Goal: Book appointment/travel/reservation

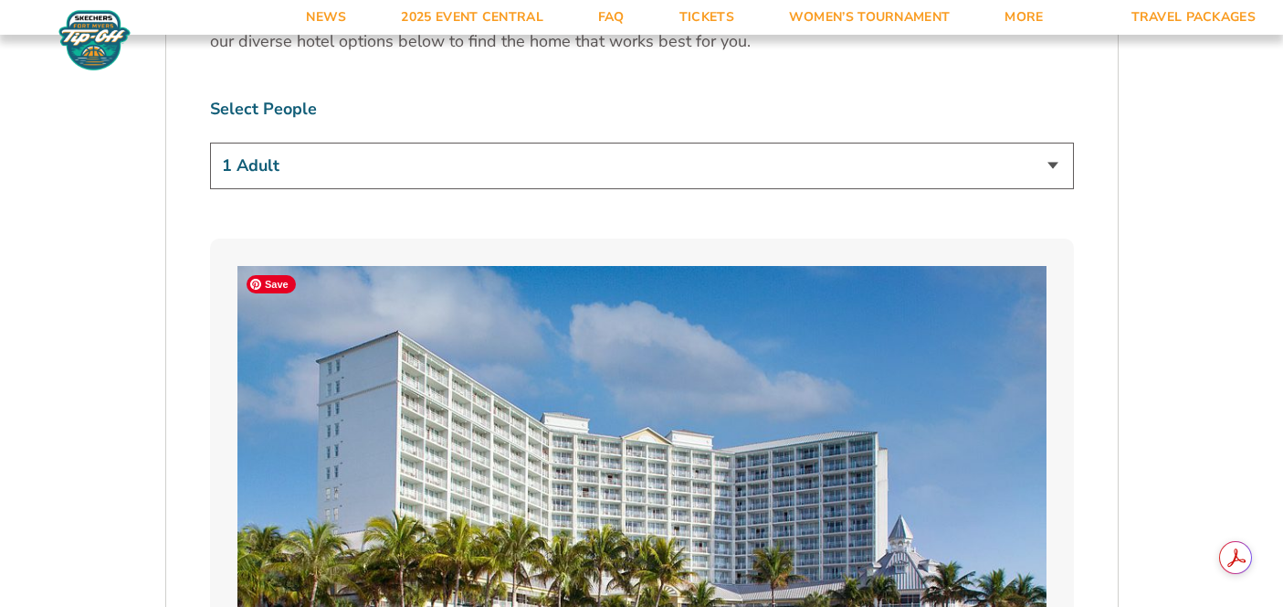
scroll to position [1162, 0]
click at [572, 169] on select "1 Adult 2 Adults 3 Adults 4 Adults 2 Adults + 1 Child 2 Adults + 2 Children 2 A…" at bounding box center [642, 165] width 864 height 47
select select "2 Adults + 3 Children"
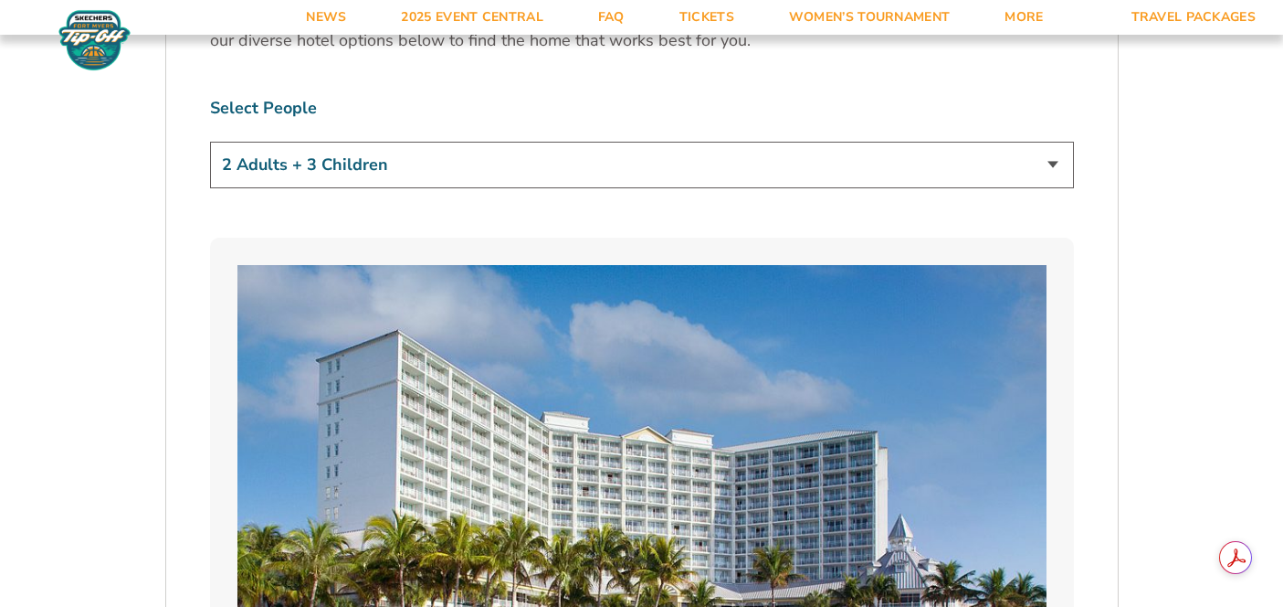
click at [210, 142] on select "1 Adult 2 Adults 3 Adults 4 Adults 2 Adults + 1 Child 2 Adults + 2 Children 2 A…" at bounding box center [642, 165] width 864 height 47
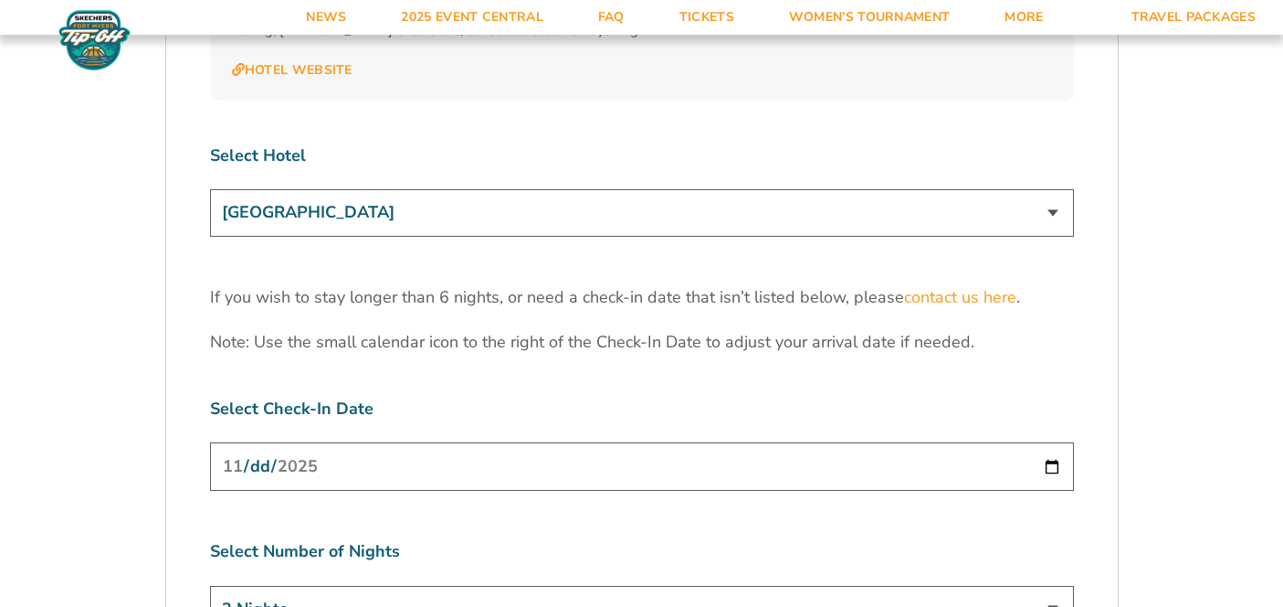
scroll to position [5668, 0]
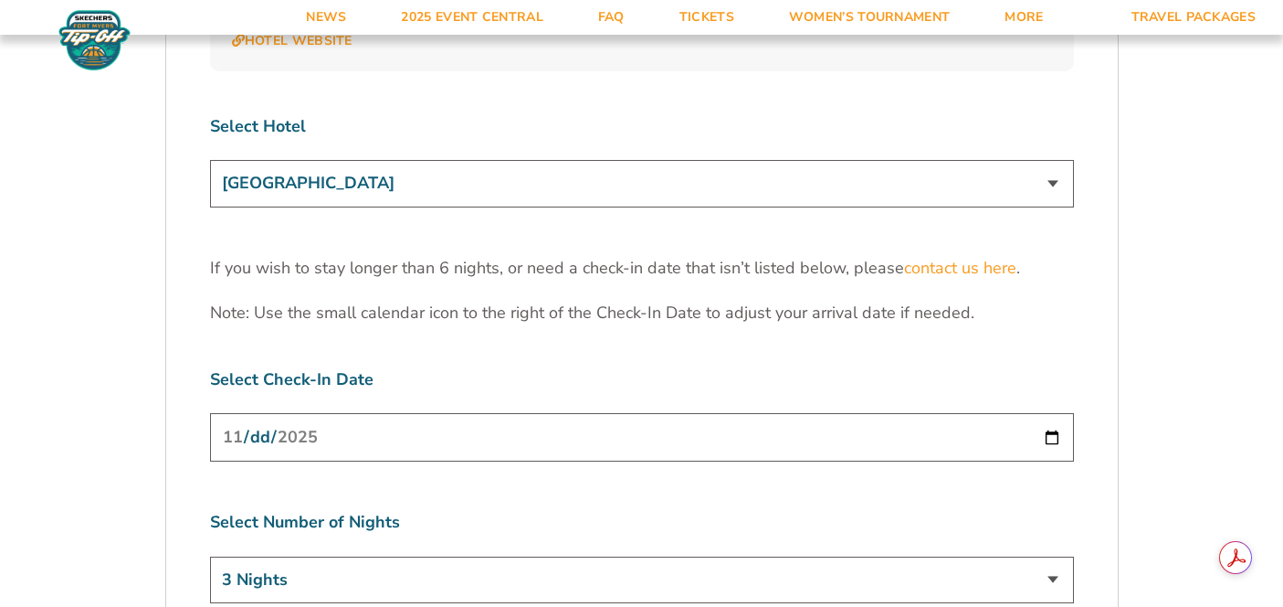
click at [600, 413] on input "[DATE]" at bounding box center [642, 437] width 864 height 48
click at [1049, 413] on input "[DATE]" at bounding box center [642, 437] width 864 height 48
click at [452, 413] on div "[DATE]" at bounding box center [642, 440] width 864 height 54
click at [1055, 413] on input "[DATE]" at bounding box center [642, 437] width 864 height 48
type input "[DATE]"
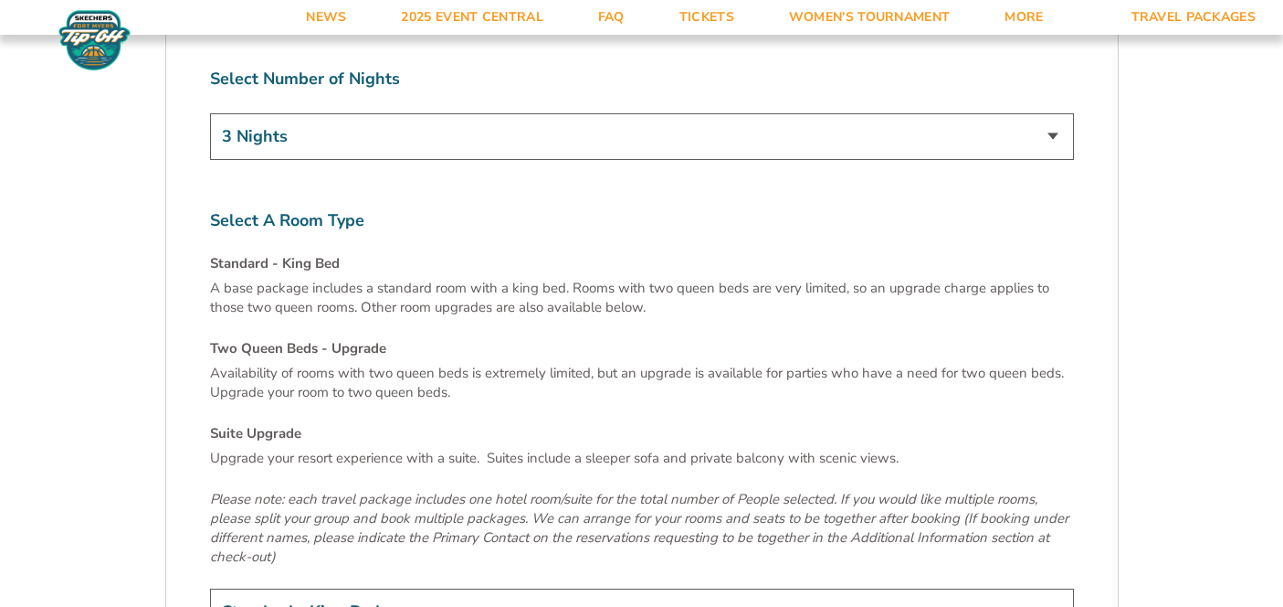
scroll to position [6113, 0]
click at [680, 586] on select "Standard - King Bed Two Queen Beds - Upgrade (+$15 per night) Suite Upgrade (+$…" at bounding box center [642, 609] width 864 height 47
select select "Suite Upgrade"
click at [210, 586] on select "Standard - King Bed Two Queen Beds - Upgrade (+$15 per night) Suite Upgrade (+$…" at bounding box center [642, 609] width 864 height 47
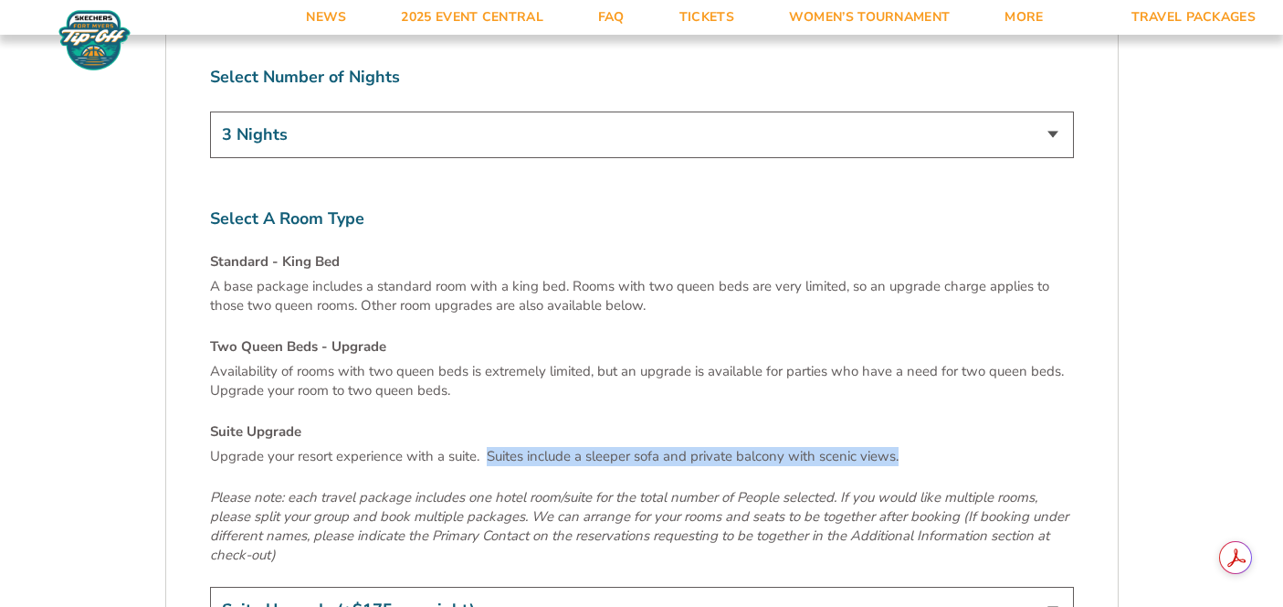
drag, startPoint x: 937, startPoint y: 362, endPoint x: 488, endPoint y: 364, distance: 449.4
click at [488, 447] on p "Upgrade your resort experience with a suite. Suites include a sleeper sofa and …" at bounding box center [642, 456] width 864 height 19
copy p "Suites include a sleeper sofa and private balcony with scenic views."
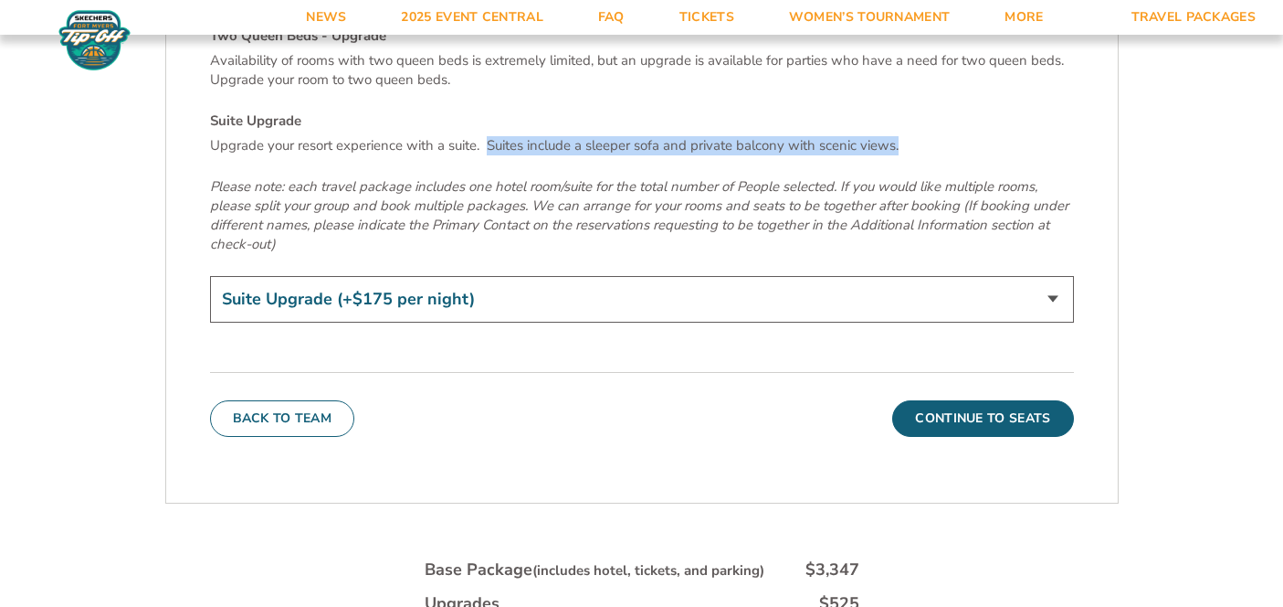
scroll to position [6466, 0]
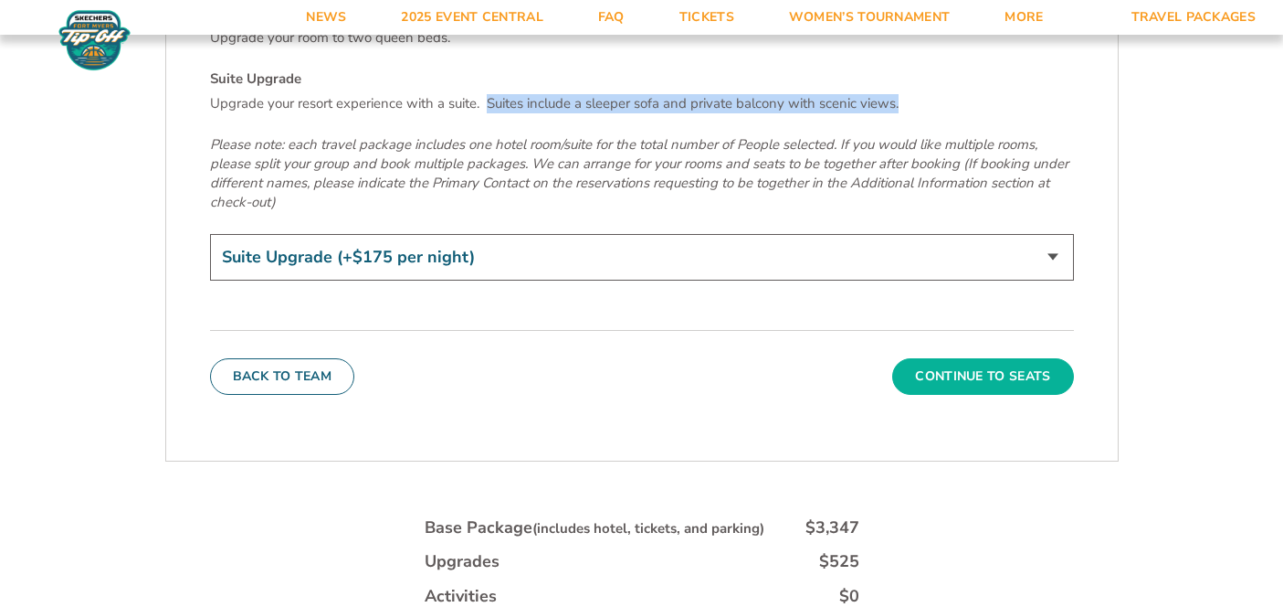
click at [1007, 358] on button "Continue To Seats" at bounding box center [982, 376] width 181 height 37
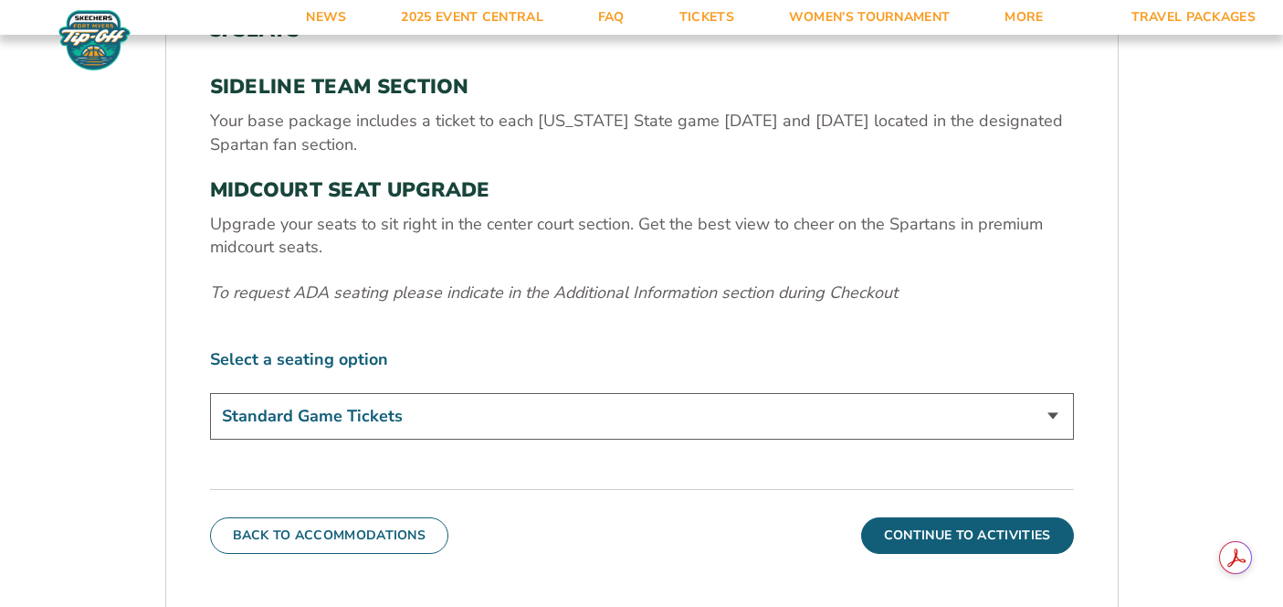
scroll to position [616, 0]
click at [1002, 418] on select "Standard Game Tickets Midcourt Seat Upgrade (+$140 per person)" at bounding box center [642, 415] width 864 height 47
click at [210, 392] on select "Standard Game Tickets Midcourt Seat Upgrade (+$140 per person)" at bounding box center [642, 415] width 864 height 47
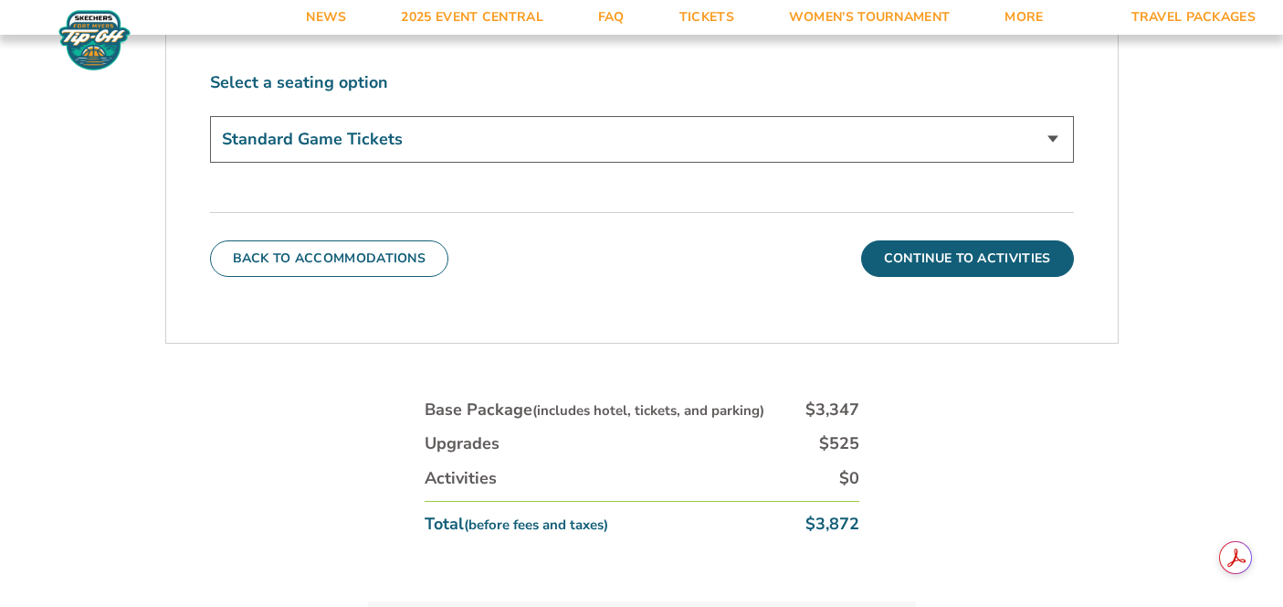
scroll to position [914, 0]
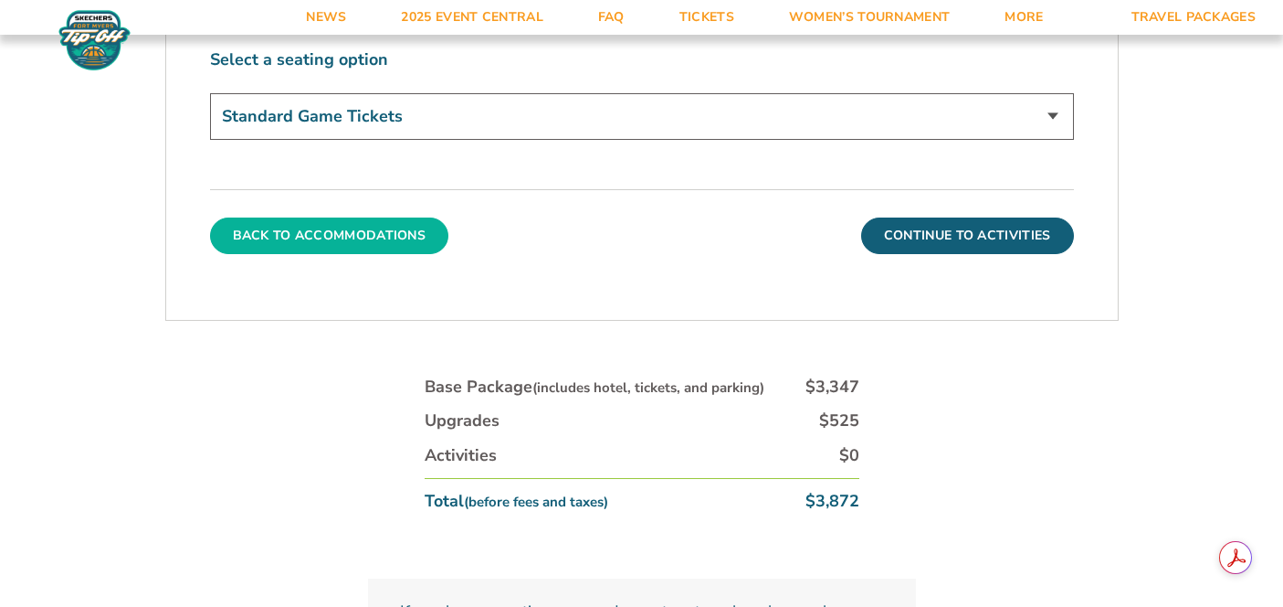
click at [313, 234] on button "Back To Accommodations" at bounding box center [329, 235] width 239 height 37
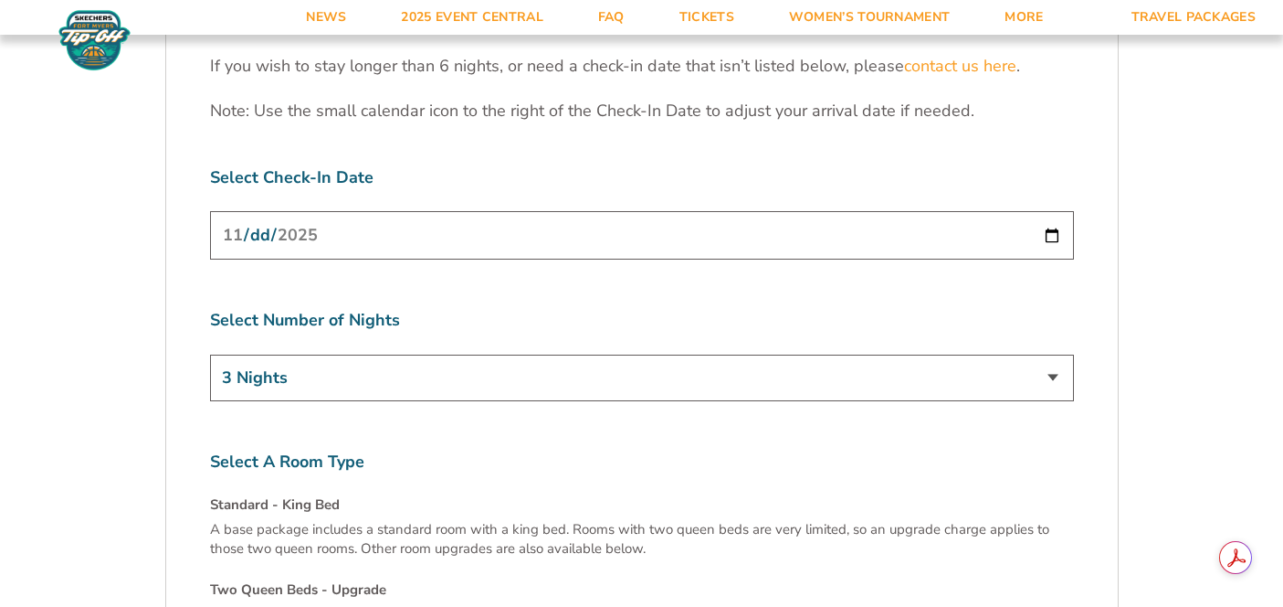
scroll to position [5991, 0]
